Goal: Navigation & Orientation: Find specific page/section

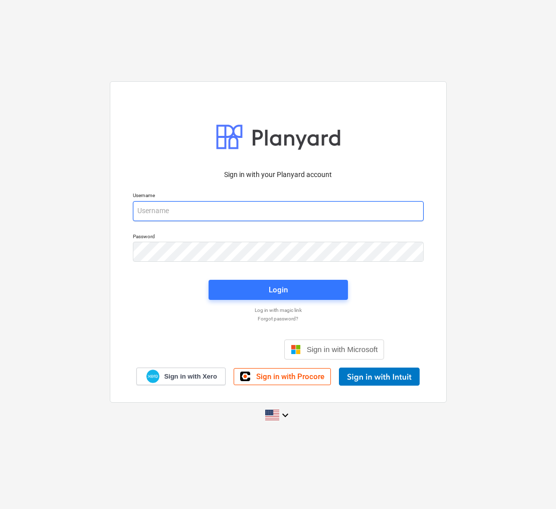
click at [156, 207] on input "email" at bounding box center [278, 211] width 291 height 20
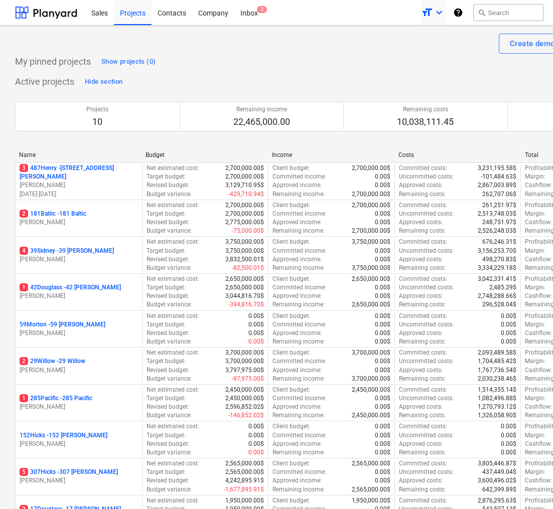
click at [445, 11] on icon "keyboard_arrow_down" at bounding box center [439, 13] width 12 height 12
click at [353, 55] on div at bounding box center [276, 254] width 553 height 509
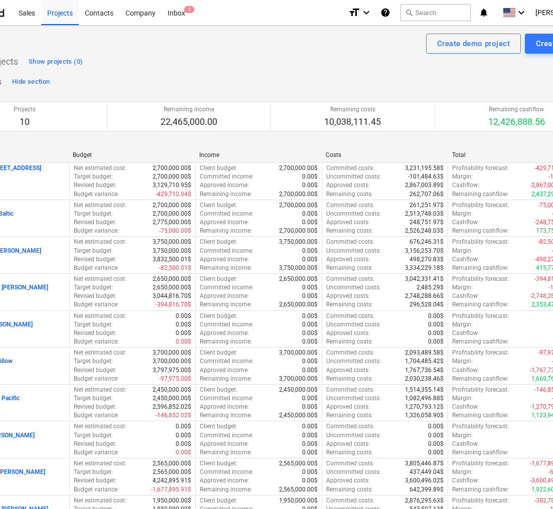
scroll to position [0, 133]
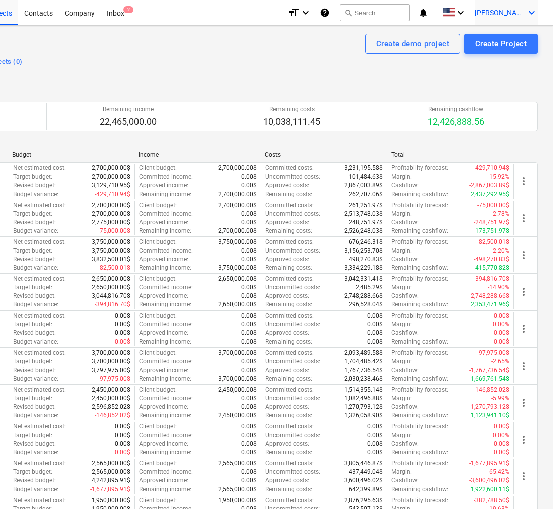
click at [532, 11] on icon "keyboard_arrow_down" at bounding box center [532, 13] width 12 height 12
click at [507, 34] on div "Settings" at bounding box center [507, 39] width 60 height 16
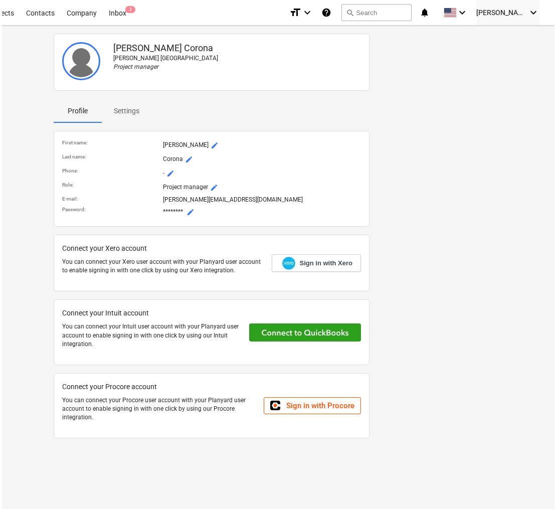
scroll to position [0, 129]
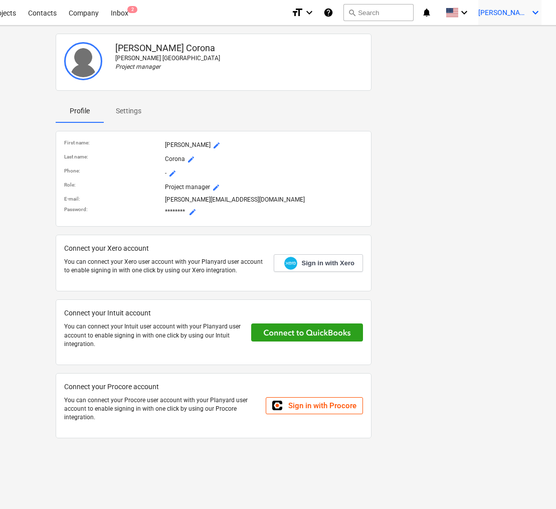
click at [539, 15] on icon "keyboard_arrow_down" at bounding box center [536, 13] width 12 height 12
drag, startPoint x: 438, startPoint y: 53, endPoint x: 432, endPoint y: 48, distance: 8.2
click at [438, 53] on div at bounding box center [278, 254] width 556 height 509
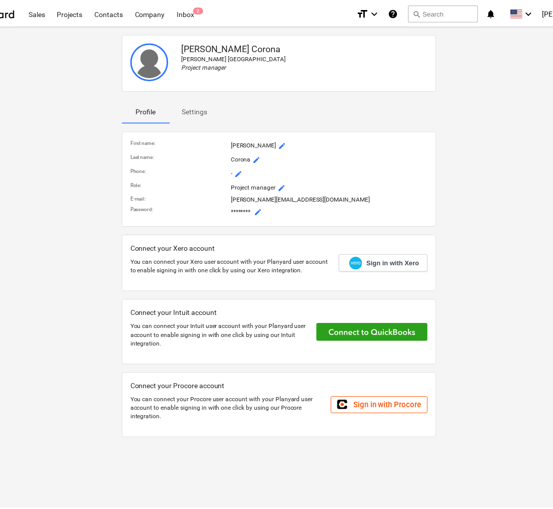
scroll to position [0, 0]
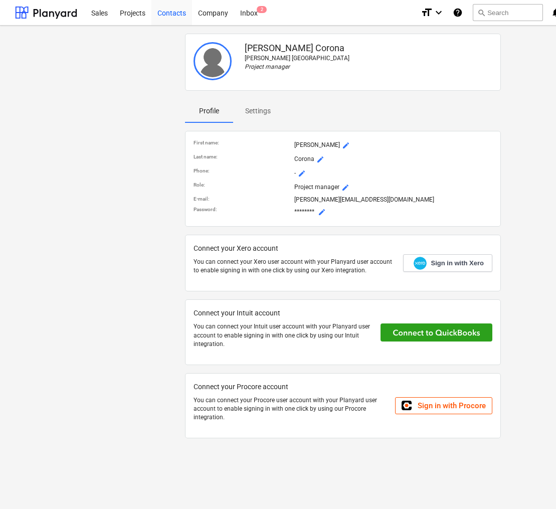
click at [180, 13] on div "Contacts" at bounding box center [171, 12] width 41 height 26
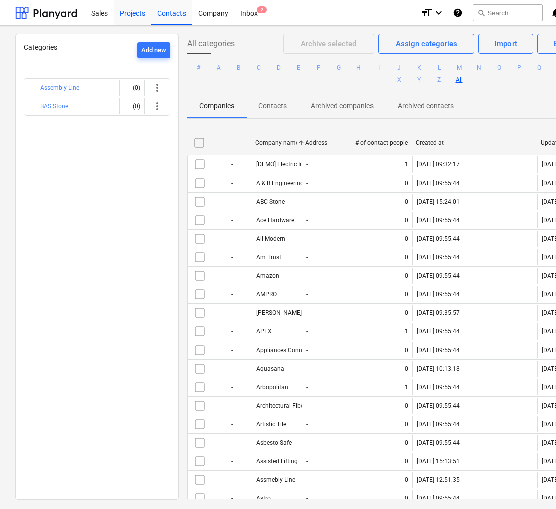
click at [134, 11] on div "Projects" at bounding box center [133, 12] width 38 height 26
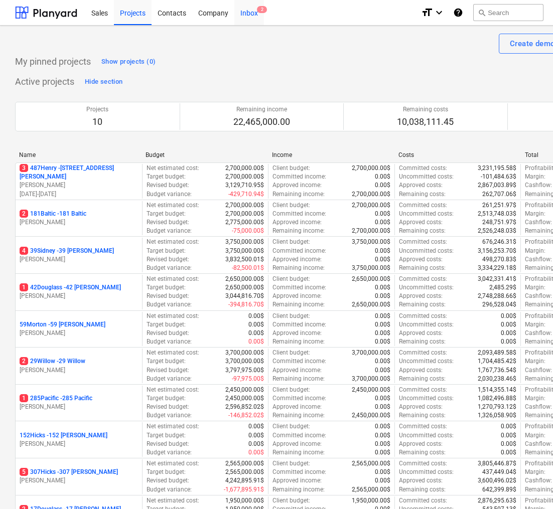
click at [249, 9] on div "Inbox 2" at bounding box center [249, 12] width 30 height 26
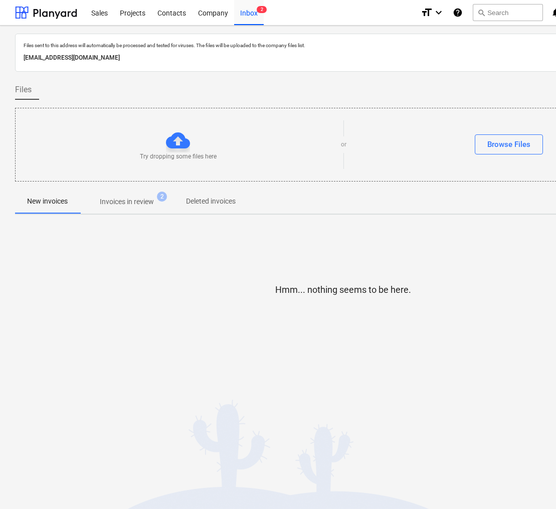
click at [120, 204] on p "Invoices in review" at bounding box center [127, 202] width 54 height 11
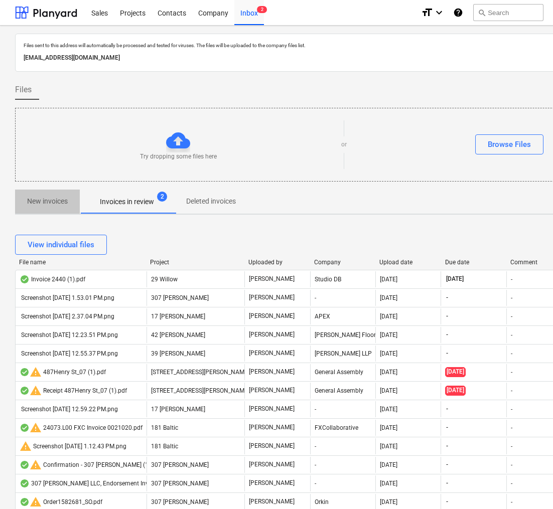
click at [52, 200] on p "New invoices" at bounding box center [47, 201] width 41 height 11
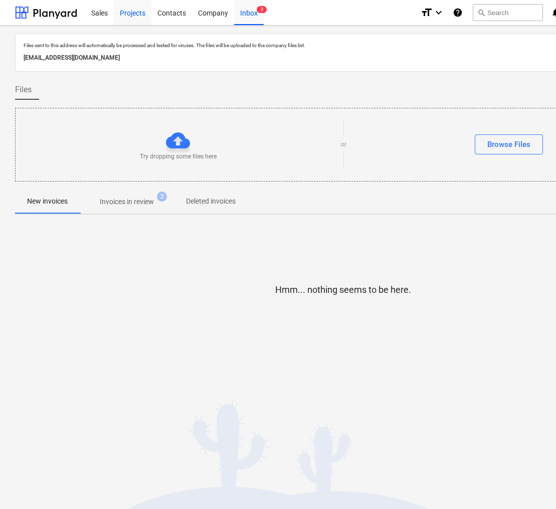
click at [132, 15] on div "Projects" at bounding box center [133, 12] width 38 height 26
